Goal: Navigation & Orientation: Find specific page/section

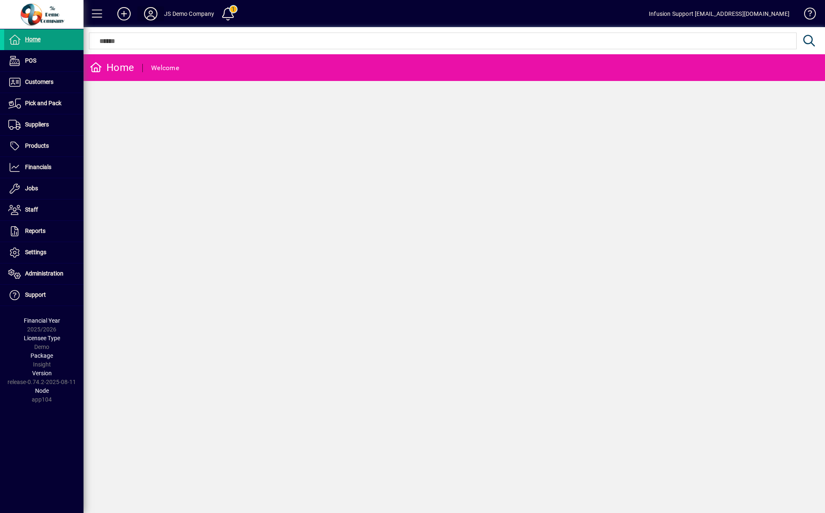
click at [150, 13] on icon at bounding box center [150, 13] width 17 height 13
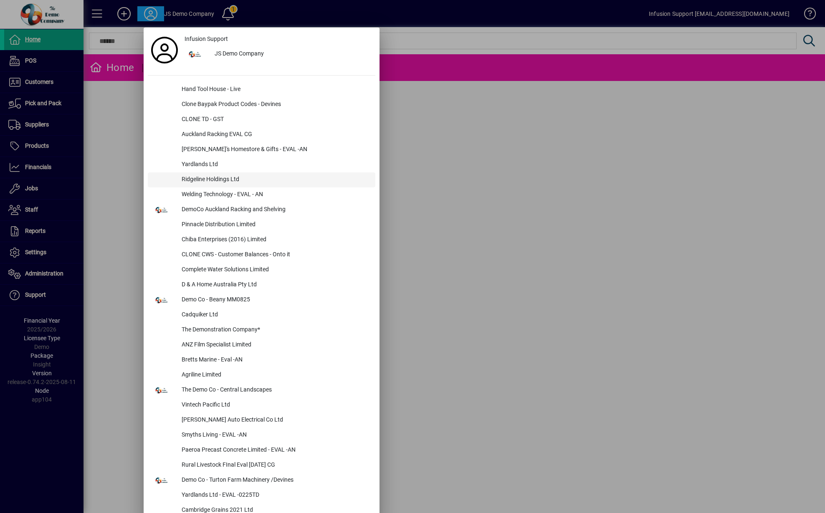
click at [208, 176] on div "Ridgeline Holdings Ltd" at bounding box center [275, 180] width 201 height 15
